Goal: Task Accomplishment & Management: Manage account settings

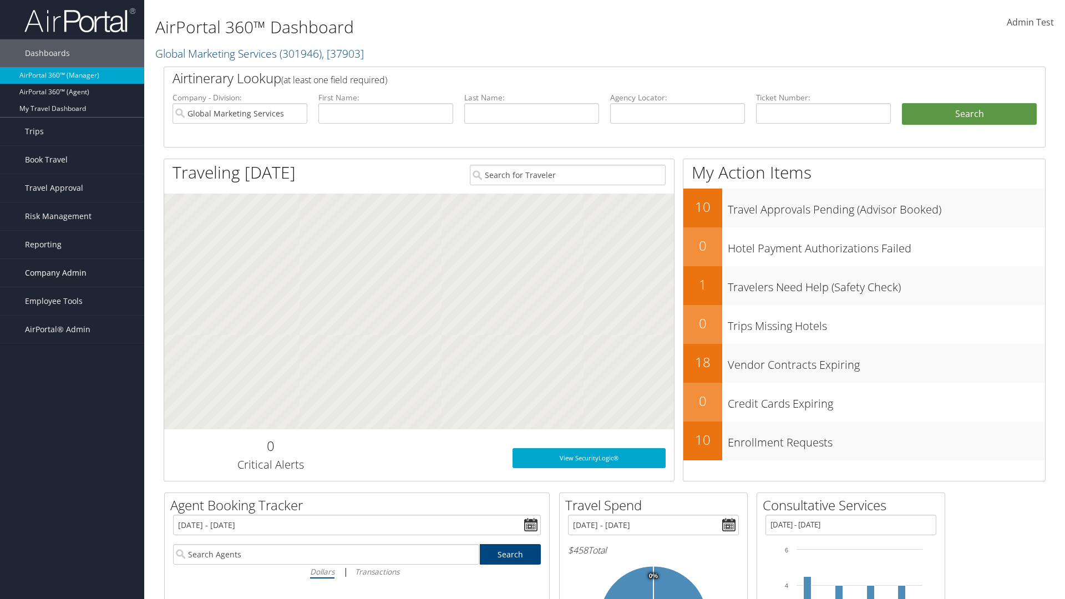
click at [72, 273] on span "Company Admin" at bounding box center [56, 273] width 62 height 28
click at [0, 0] on link "People" at bounding box center [0, 0] width 0 height 0
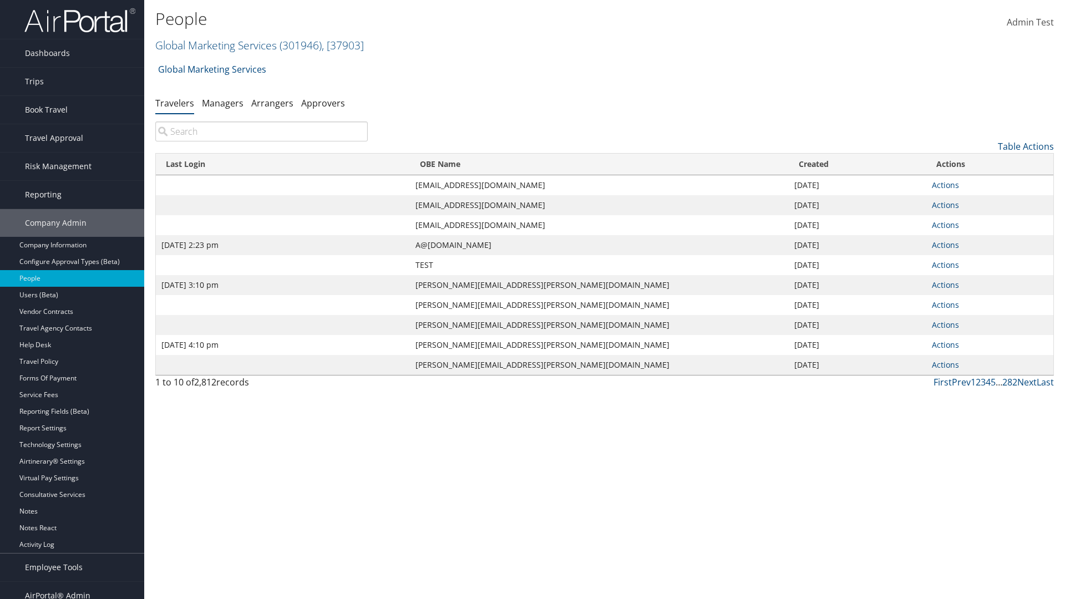
click at [261, 131] on input "search" at bounding box center [261, 131] width 212 height 20
type input "[DATE] 2:23 pm"
